Goal: Navigation & Orientation: Find specific page/section

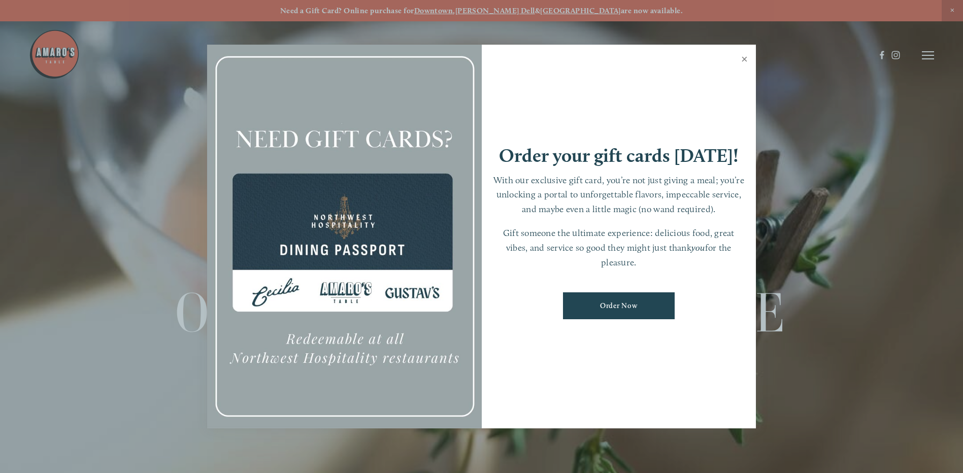
click at [743, 62] on link "Close" at bounding box center [745, 60] width 20 height 28
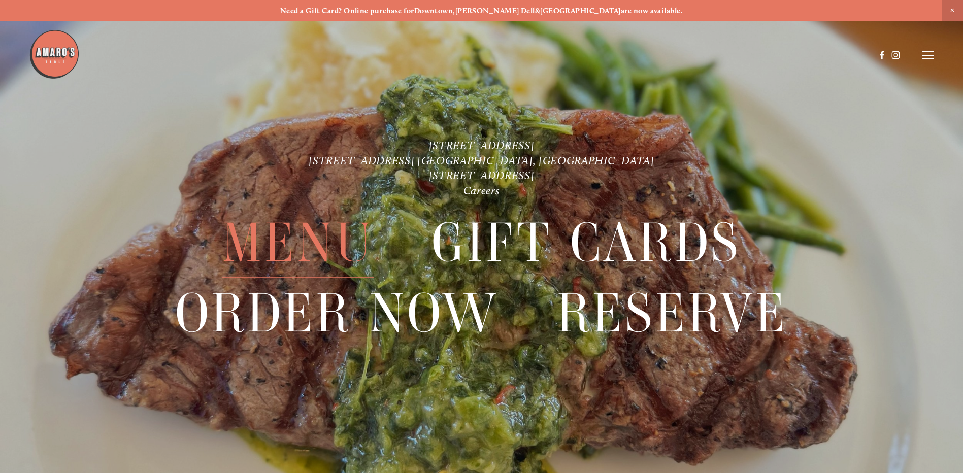
click at [298, 241] on span "Menu" at bounding box center [297, 243] width 151 height 70
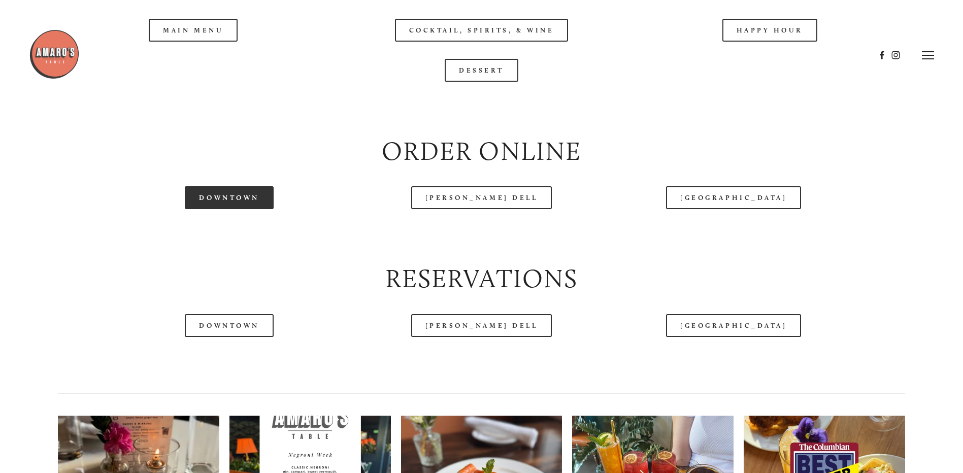
scroll to position [1219, 0]
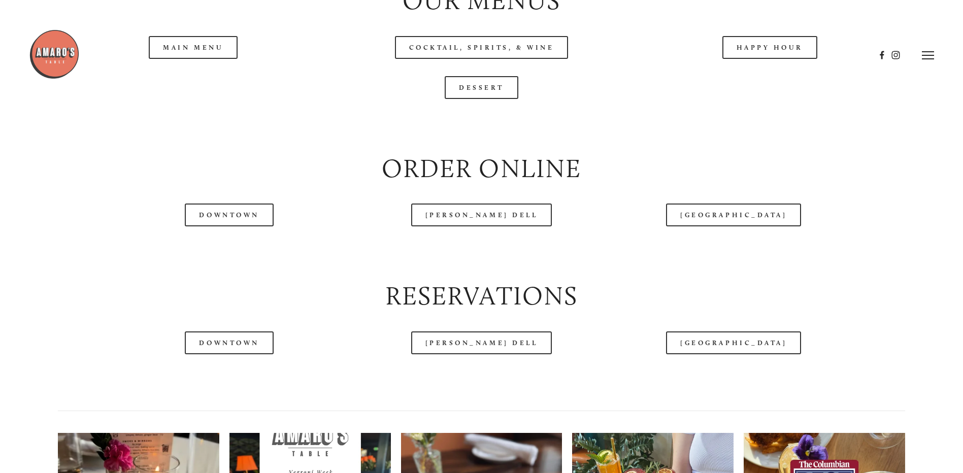
click at [206, 77] on div at bounding box center [452, 55] width 846 height 53
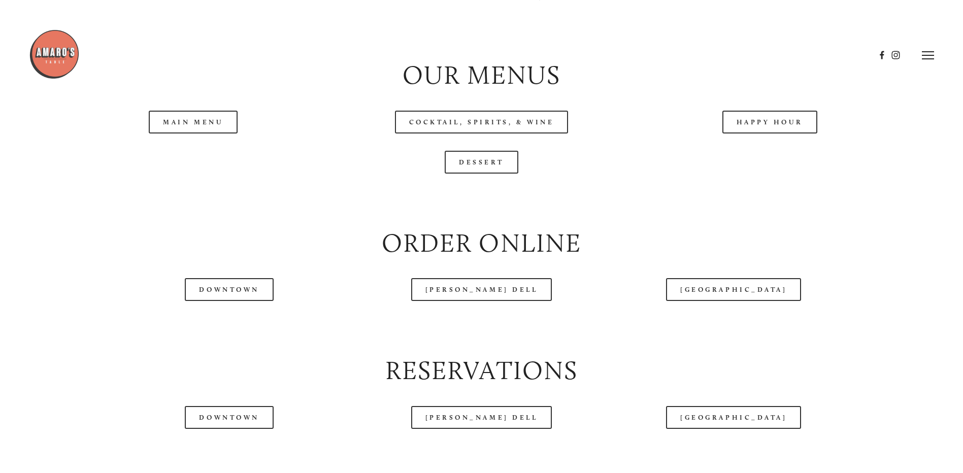
scroll to position [1015, 0]
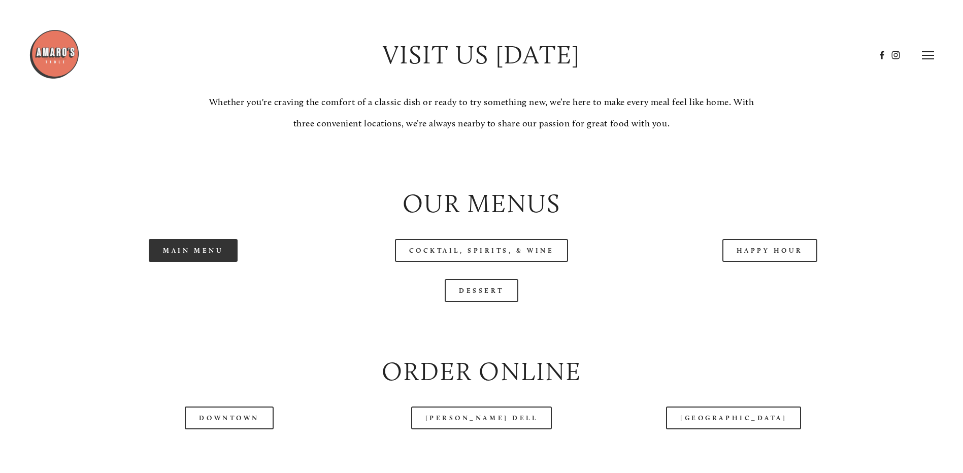
click at [202, 262] on link "Main Menu" at bounding box center [193, 250] width 89 height 23
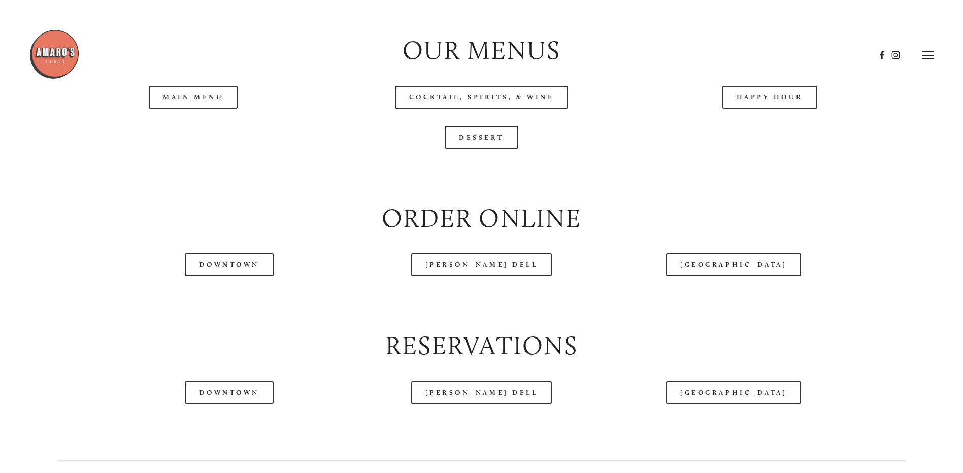
scroll to position [1168, 0]
click at [781, 110] on link "Happy Hour" at bounding box center [770, 98] width 95 height 23
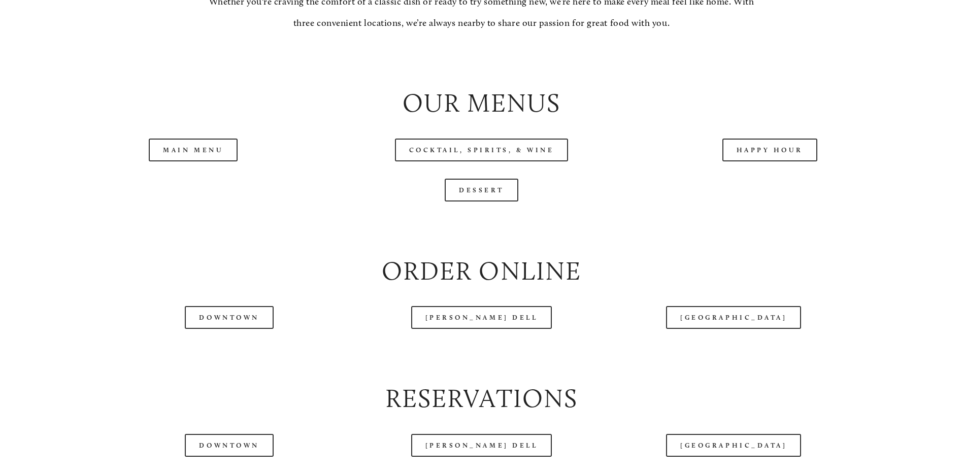
scroll to position [1117, 0]
click at [185, 169] on div "Main Menu" at bounding box center [193, 149] width 288 height 40
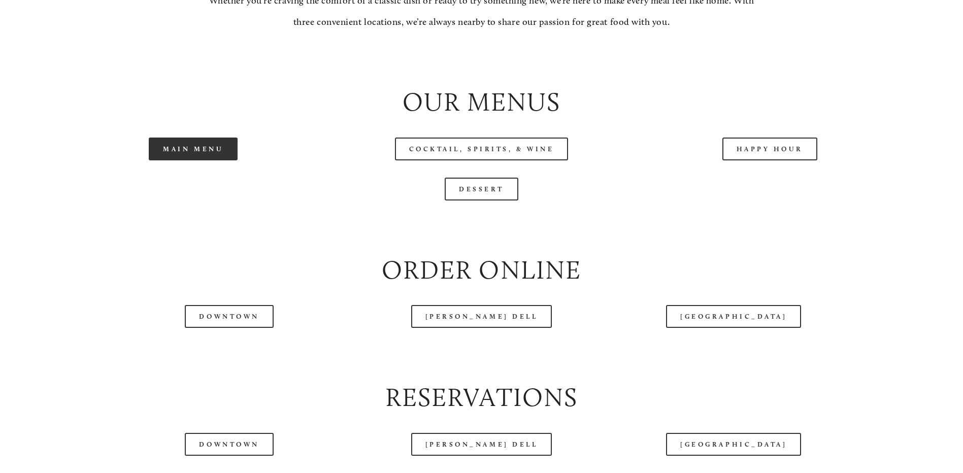
click at [184, 160] on link "Main Menu" at bounding box center [193, 149] width 89 height 23
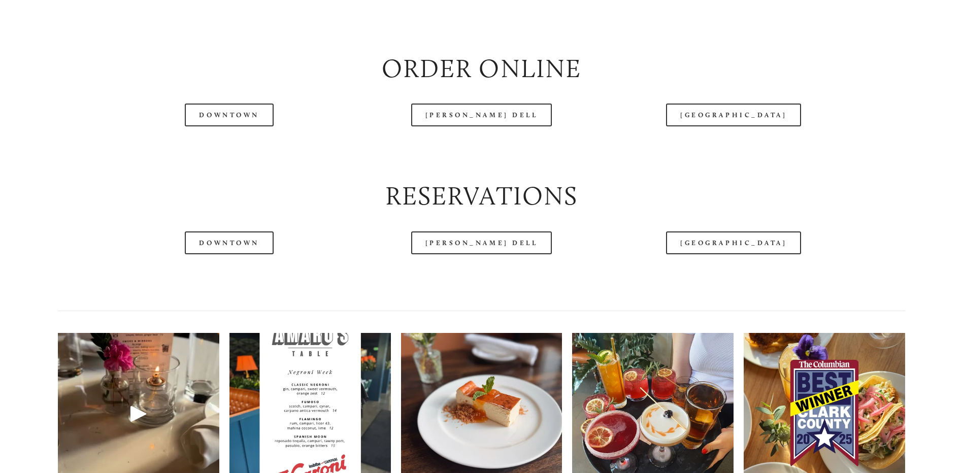
scroll to position [1320, 0]
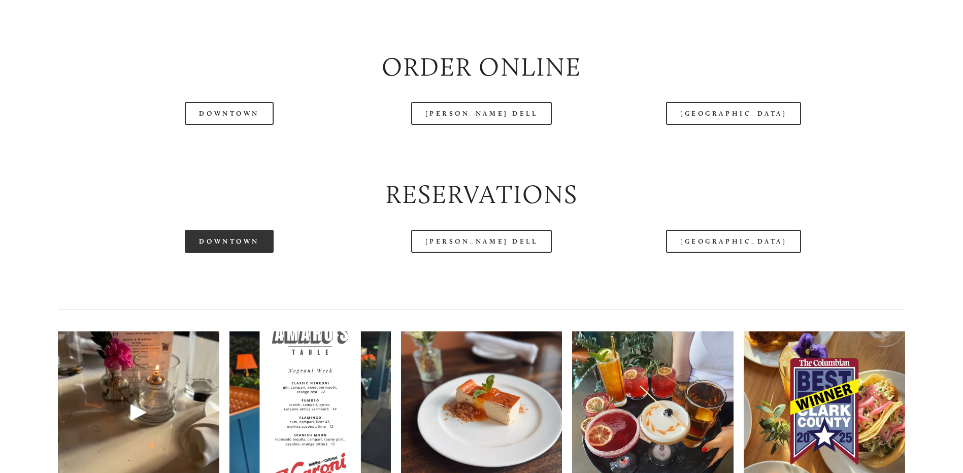
click at [243, 253] on link "Downtown" at bounding box center [229, 241] width 88 height 23
